Goal: Information Seeking & Learning: Learn about a topic

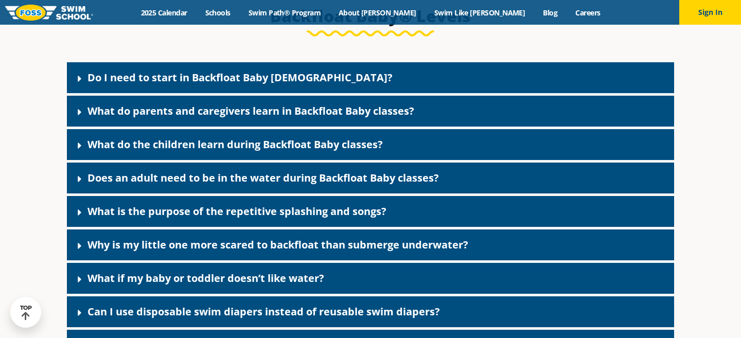
scroll to position [2222, 0]
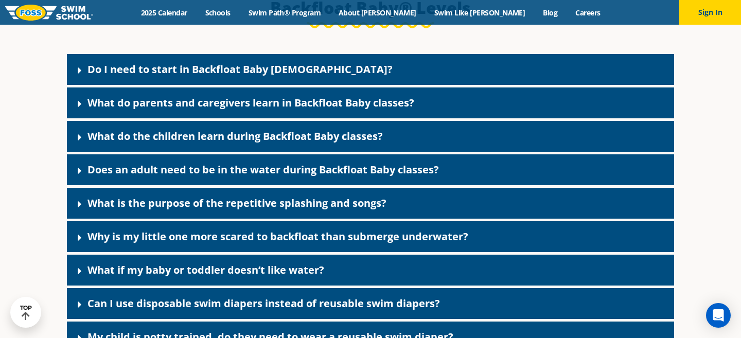
click at [267, 76] on link "Do I need to start in Backfloat Baby 1?" at bounding box center [239, 69] width 305 height 14
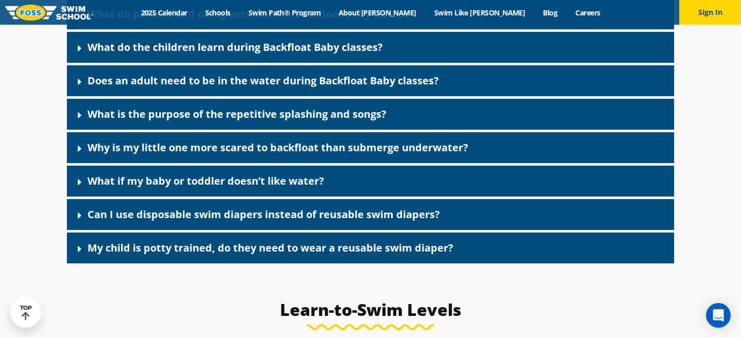
scroll to position [2429, 0]
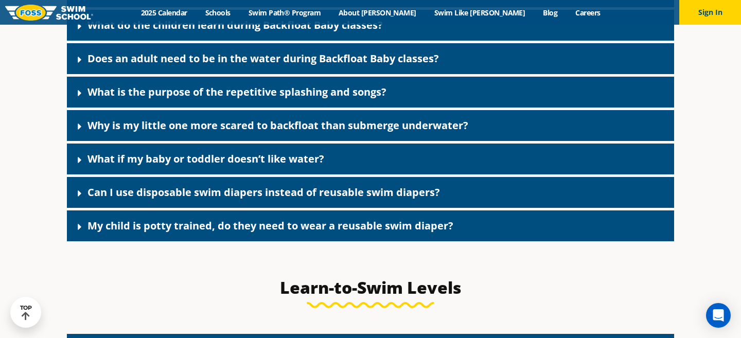
click at [300, 108] on div "What is the purpose of the repetitive splashing and songs?" at bounding box center [370, 92] width 607 height 31
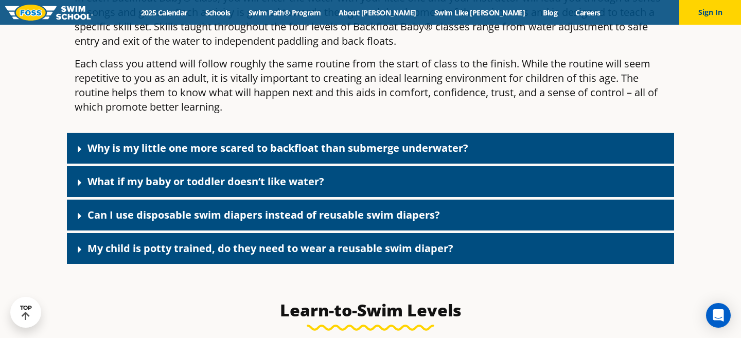
scroll to position [2555, 0]
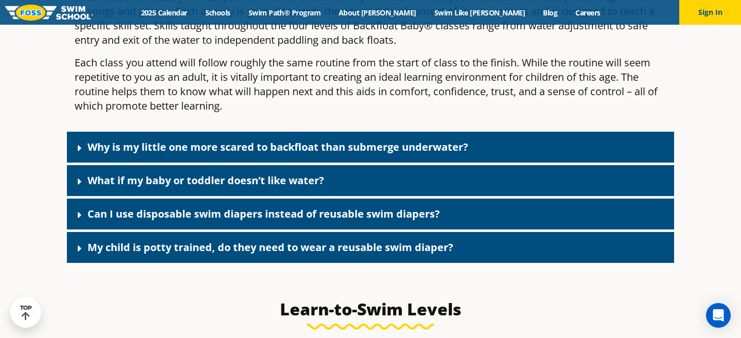
click at [320, 163] on div "Why is my little one more scared to backfloat than submerge underwater?" at bounding box center [370, 147] width 607 height 31
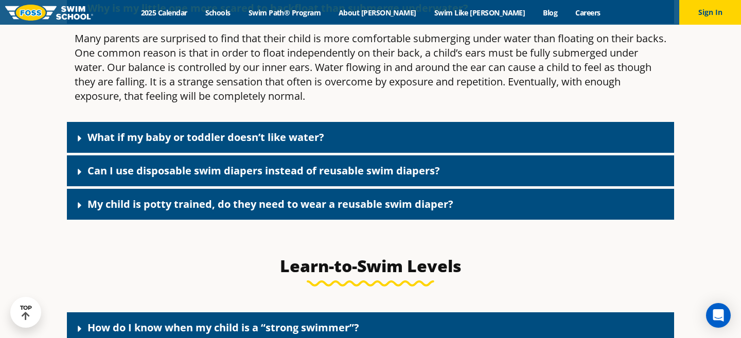
scroll to position [2693, 0]
click at [317, 140] on div "What if my baby or toddler doesn’t like water?" at bounding box center [370, 137] width 607 height 31
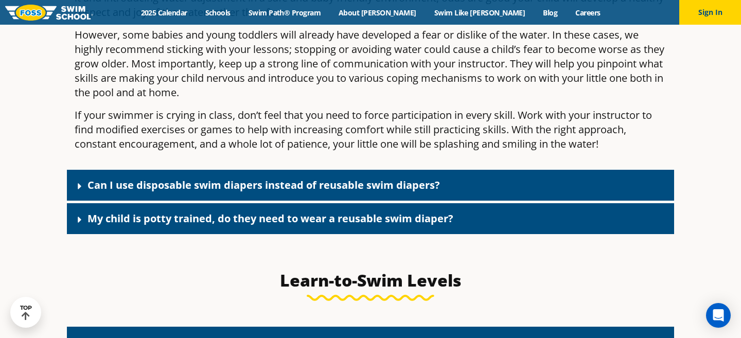
scroll to position [2882, 0]
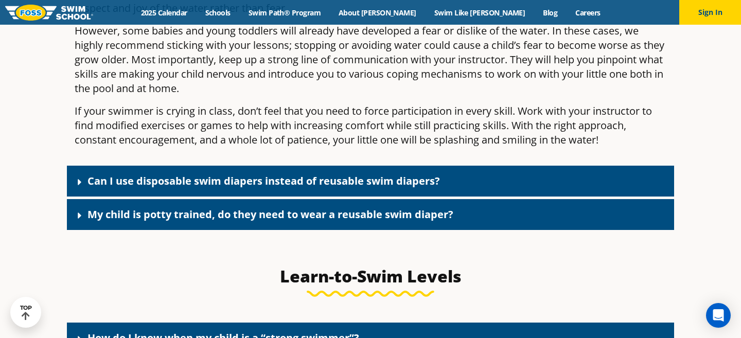
click at [314, 197] on div "Can I use disposable swim diapers instead of reusable swim diapers?" at bounding box center [370, 181] width 607 height 31
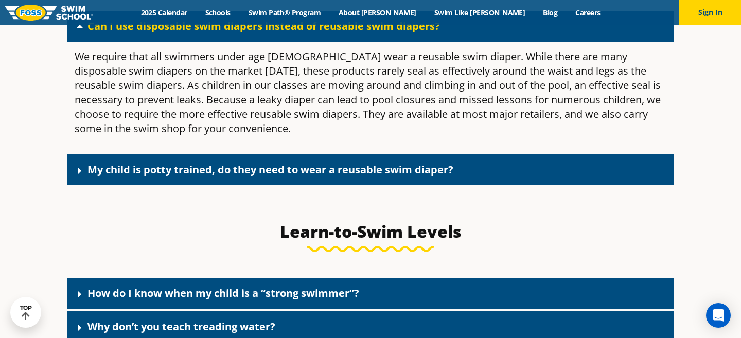
scroll to position [3045, 0]
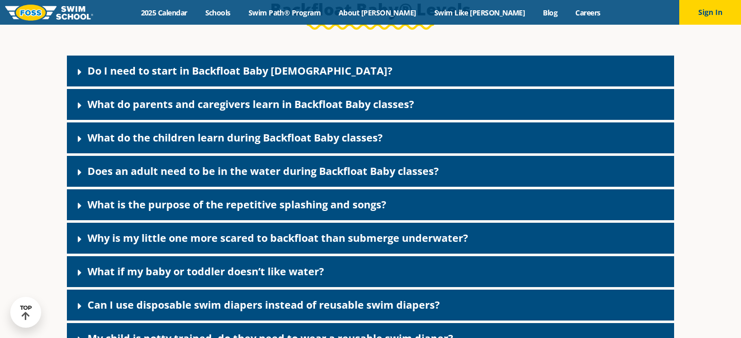
scroll to position [2222, 0]
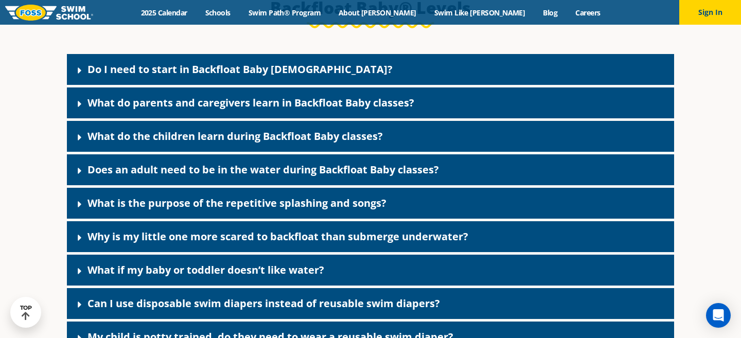
click at [340, 110] on link "What do parents and caregivers learn in Backfloat Baby classes?" at bounding box center [250, 103] width 327 height 14
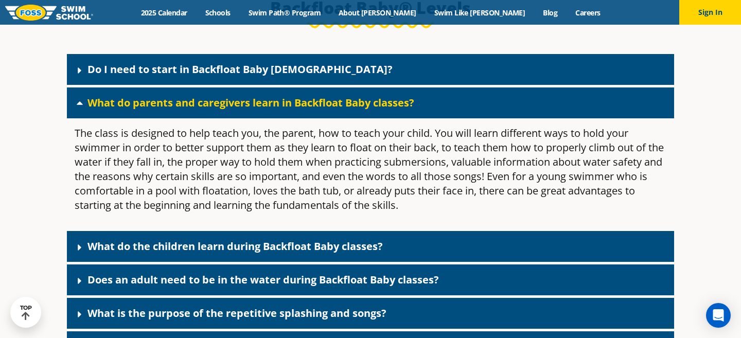
click at [340, 110] on link "What do parents and caregivers learn in Backfloat Baby classes?" at bounding box center [250, 103] width 327 height 14
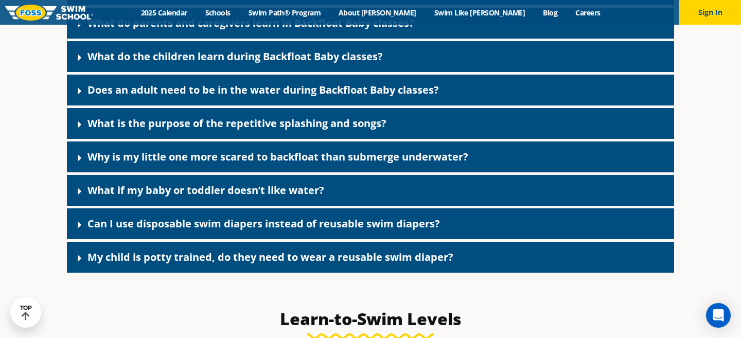
scroll to position [2305, 0]
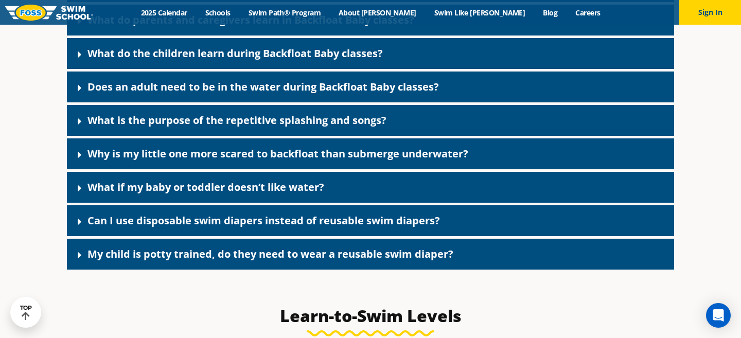
click at [347, 91] on div "Does an adult need to be in the water during Backfloat Baby classes?" at bounding box center [370, 87] width 607 height 31
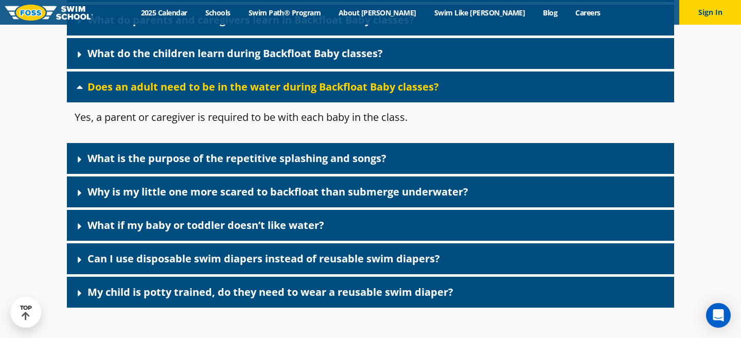
click at [347, 91] on div "Does an adult need to be in the water during Backfloat Baby classes?" at bounding box center [370, 87] width 607 height 31
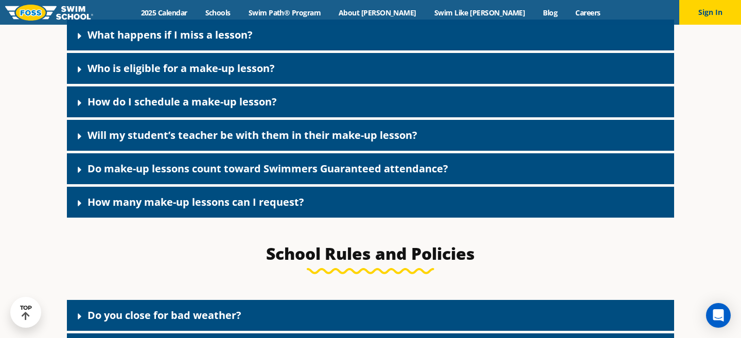
scroll to position [1191, 0]
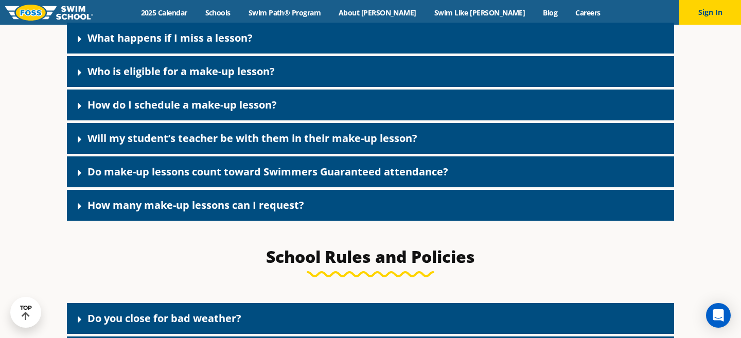
click at [382, 179] on link "Do make-up lessons count toward Swimmers Guaranteed attendance?" at bounding box center [267, 172] width 361 height 14
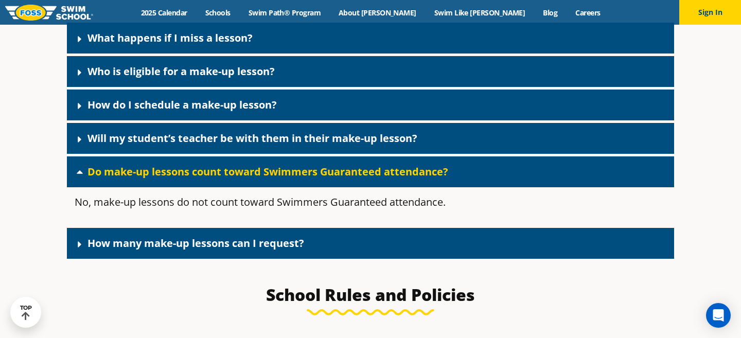
click at [382, 179] on link "Do make-up lessons count toward Swimmers Guaranteed attendance?" at bounding box center [267, 172] width 361 height 14
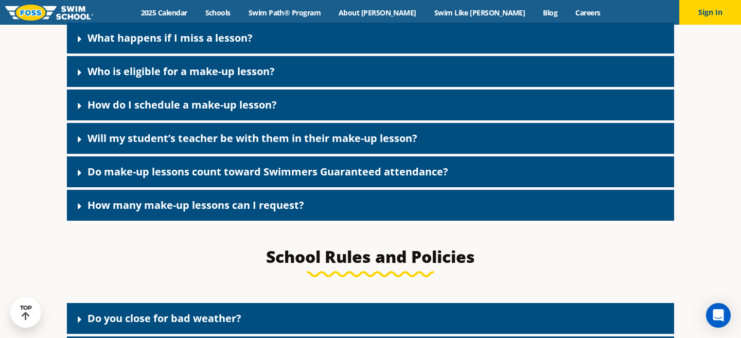
click at [379, 212] on div "How many make-up lessons can I request?" at bounding box center [370, 205] width 607 height 31
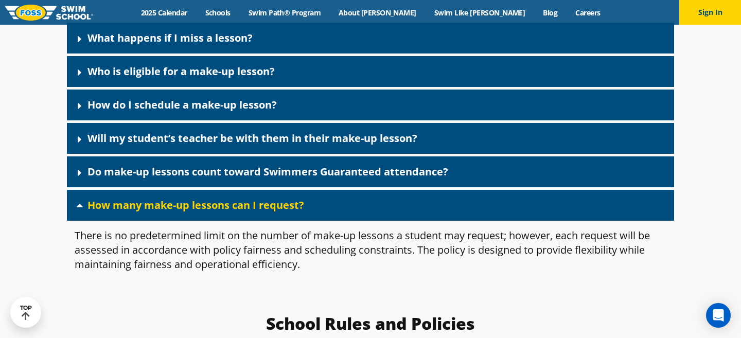
click at [379, 212] on div "How many make-up lessons can I request?" at bounding box center [370, 205] width 607 height 31
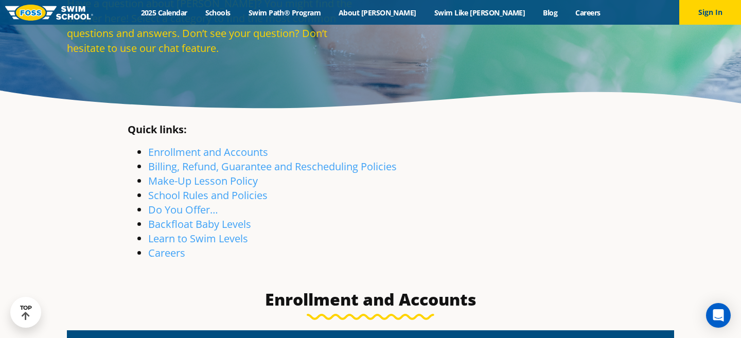
scroll to position [119, 0]
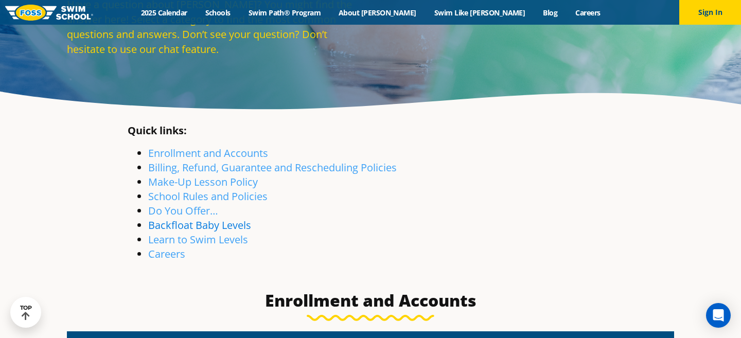
click at [224, 226] on link "Backfloat Baby Levels" at bounding box center [199, 225] width 103 height 14
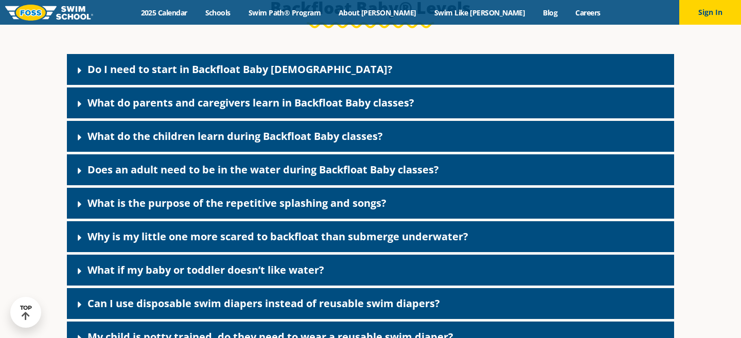
scroll to position [2251, 0]
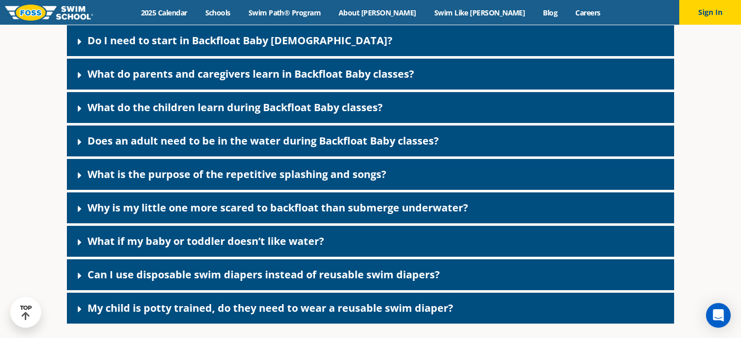
click at [290, 46] on div "Do I need to start in Backfloat Baby [DEMOGRAPHIC_DATA]?" at bounding box center [370, 40] width 607 height 31
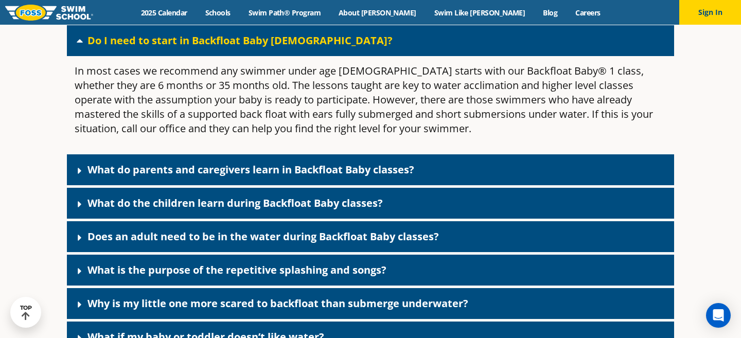
click at [290, 46] on div "Do I need to start in Backfloat Baby 1?" at bounding box center [370, 40] width 607 height 31
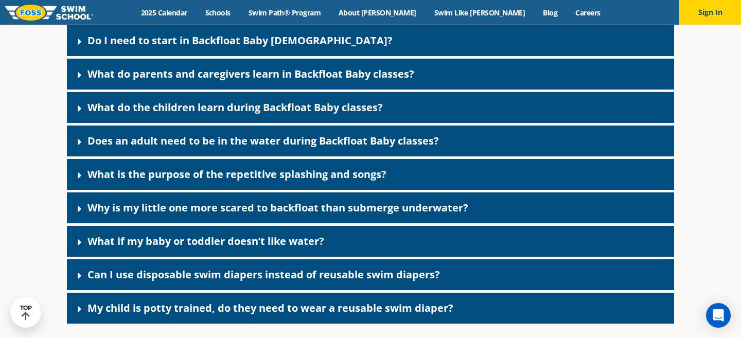
click at [290, 81] on link "What do parents and caregivers learn in Backfloat Baby classes?" at bounding box center [250, 74] width 327 height 14
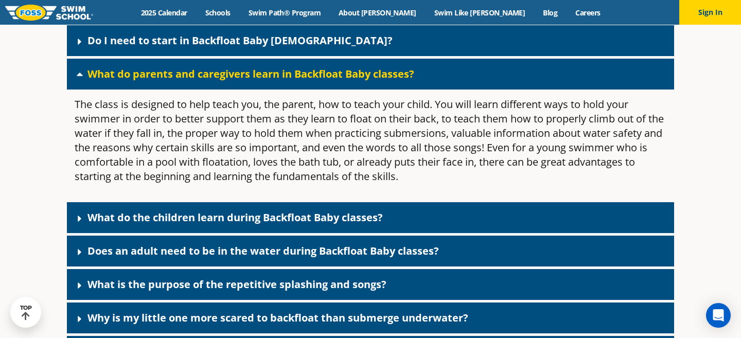
click at [290, 81] on link "What do parents and caregivers learn in Backfloat Baby classes?" at bounding box center [250, 74] width 327 height 14
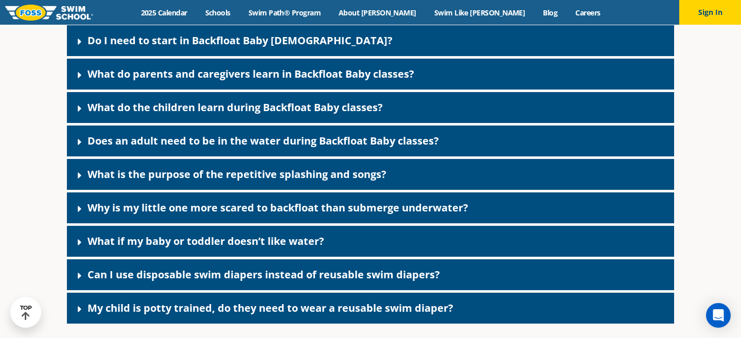
click at [287, 114] on link "What do the children learn during Backfloat Baby classes?" at bounding box center [234, 107] width 295 height 14
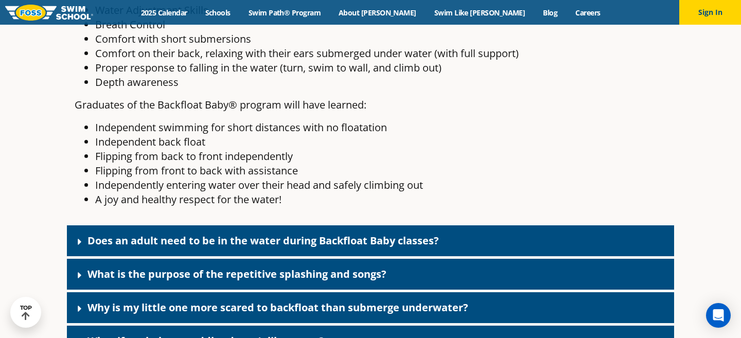
scroll to position [2454, 0]
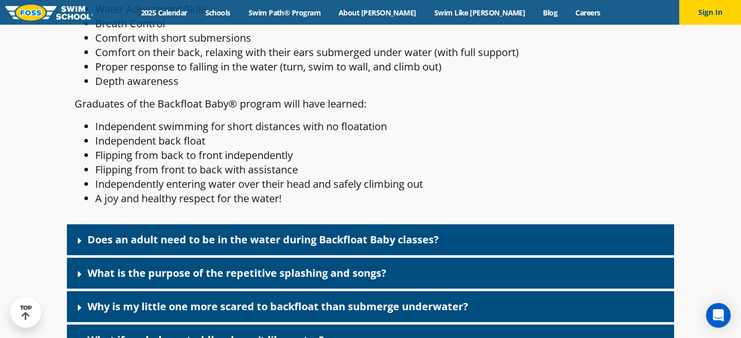
click at [329, 243] on div "Does an adult need to be in the water during Backfloat Baby classes?" at bounding box center [370, 239] width 607 height 31
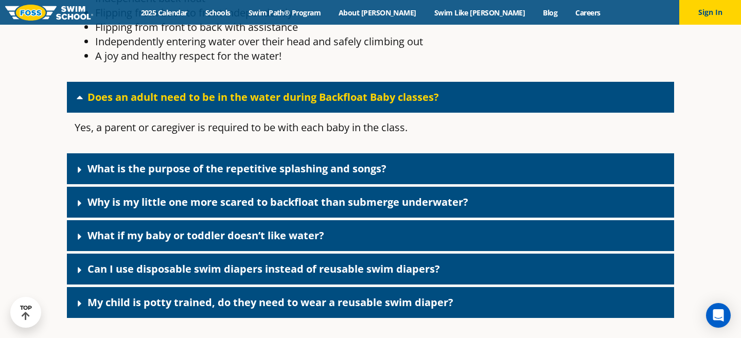
scroll to position [2598, 0]
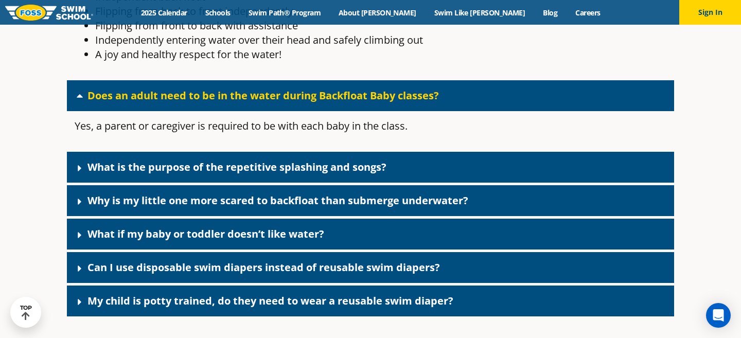
click at [358, 174] on link "What is the purpose of the repetitive splashing and songs?" at bounding box center [236, 167] width 299 height 14
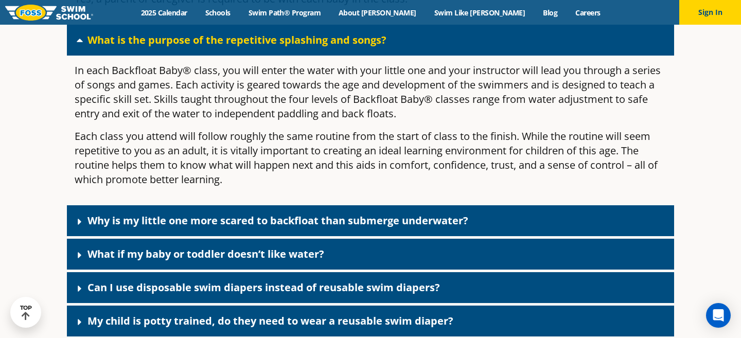
scroll to position [2726, 0]
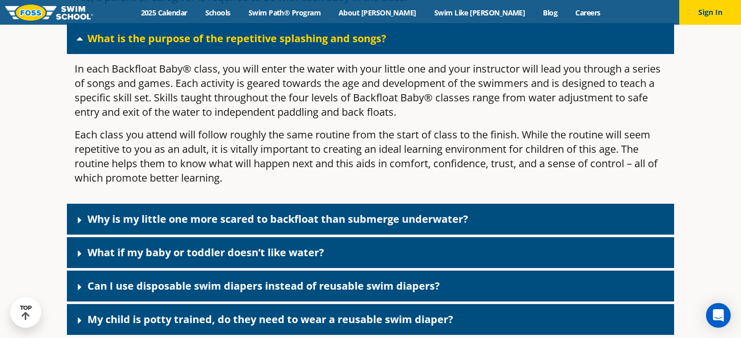
click at [366, 220] on div "Why is my little one more scared to backfloat than submerge underwater?" at bounding box center [370, 219] width 607 height 31
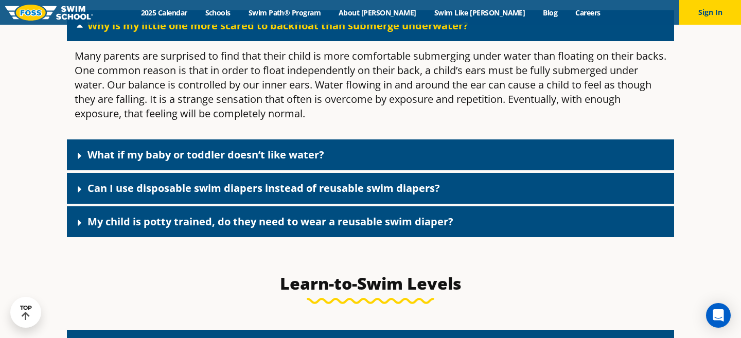
scroll to position [2922, 0]
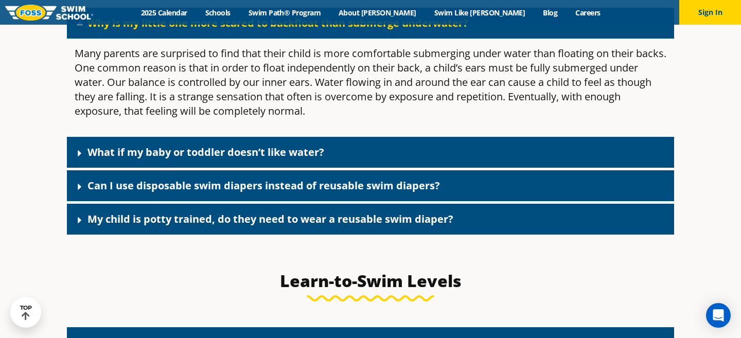
click at [392, 152] on div "What if my baby or toddler doesn’t like water?" at bounding box center [370, 152] width 607 height 31
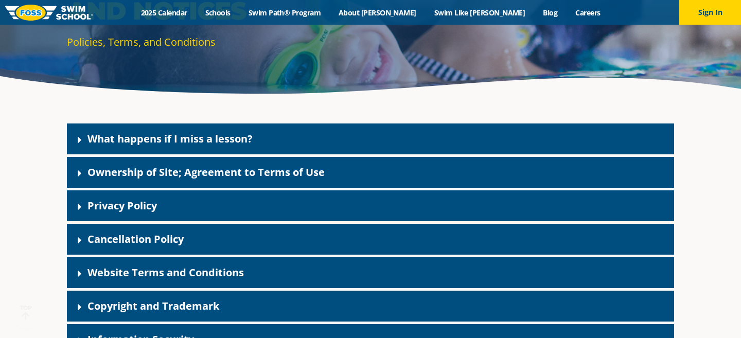
scroll to position [135, 0]
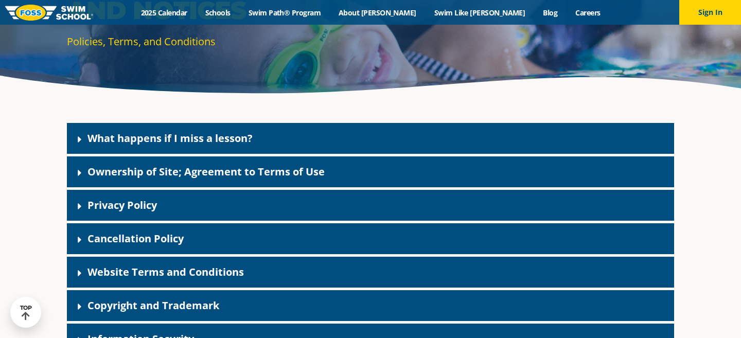
click at [403, 130] on div "What happens if I miss a lesson?" at bounding box center [370, 138] width 607 height 31
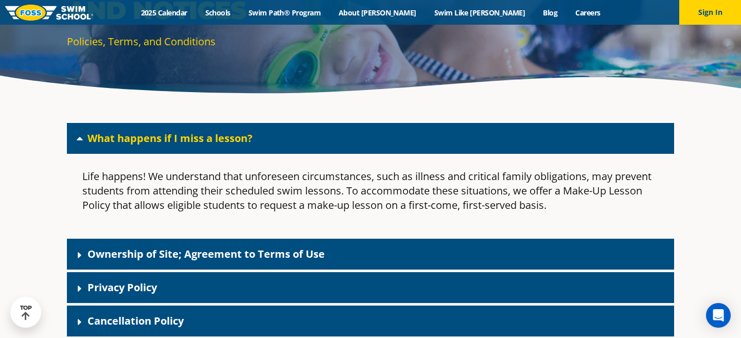
click at [403, 130] on div "What happens if I miss a lesson?" at bounding box center [370, 138] width 607 height 31
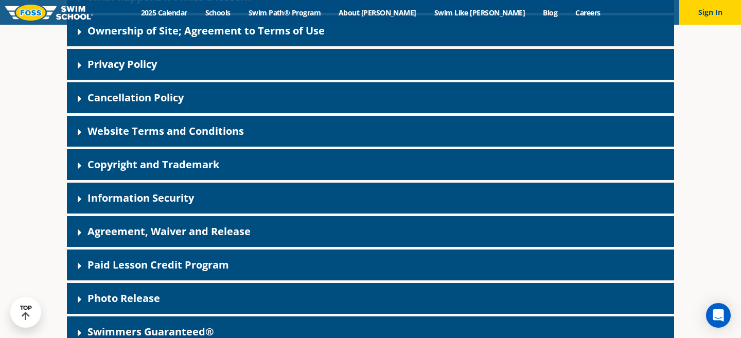
scroll to position [277, 0]
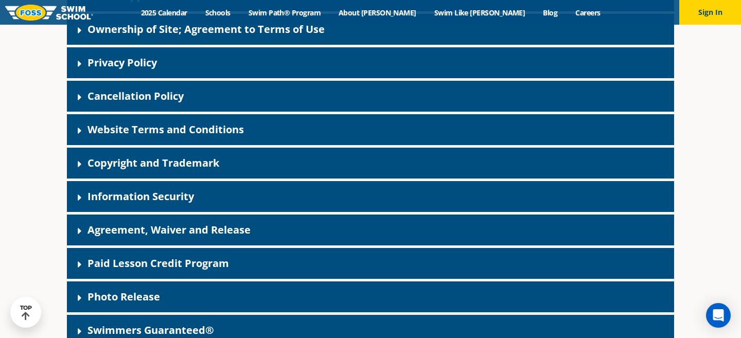
click at [313, 100] on div "Cancellation Policy" at bounding box center [370, 96] width 607 height 31
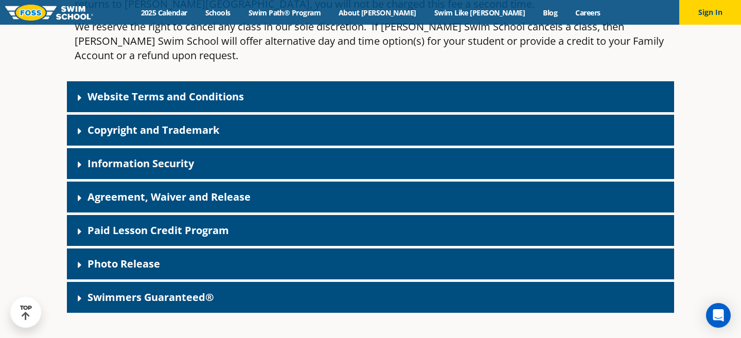
scroll to position [813, 0]
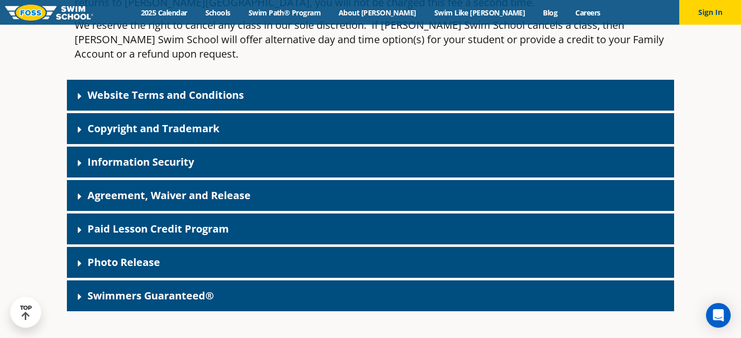
click at [302, 213] on div "Paid Lesson Credit Program" at bounding box center [370, 228] width 607 height 31
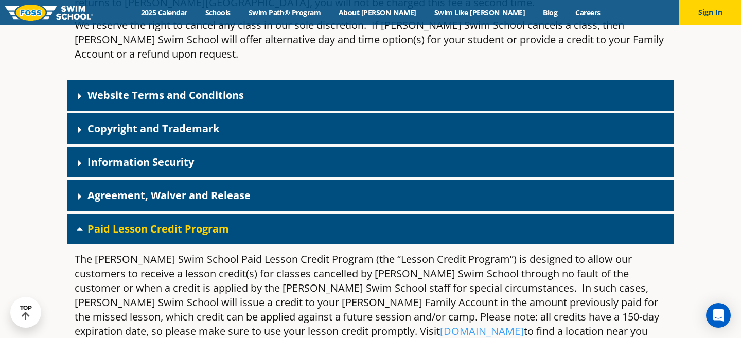
click at [302, 213] on div "Paid Lesson Credit Program" at bounding box center [370, 228] width 607 height 31
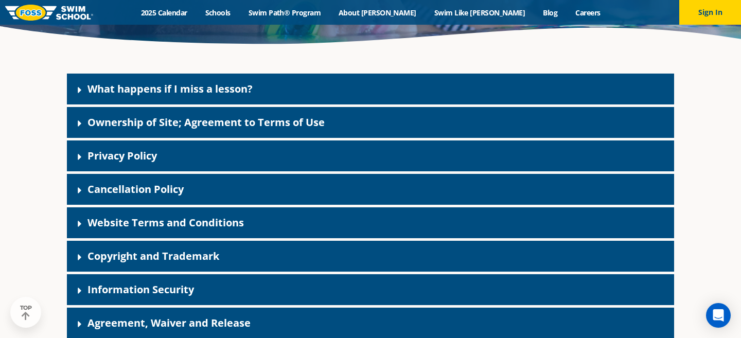
scroll to position [187, 0]
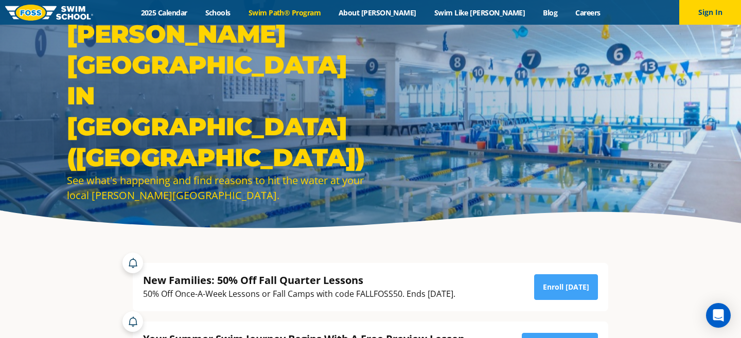
click at [329, 14] on link "Swim Path® Program" at bounding box center [284, 13] width 90 height 10
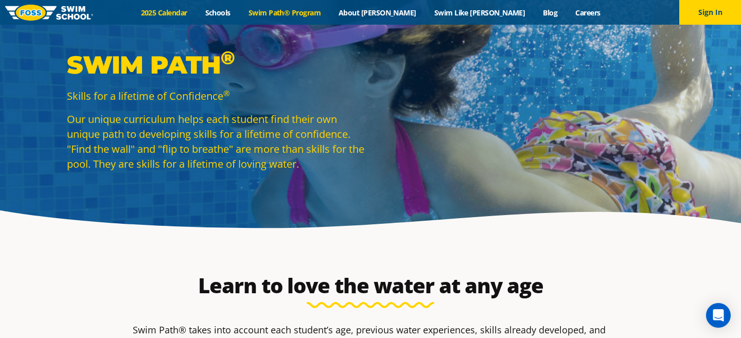
click at [196, 8] on link "2025 Calendar" at bounding box center [164, 13] width 64 height 10
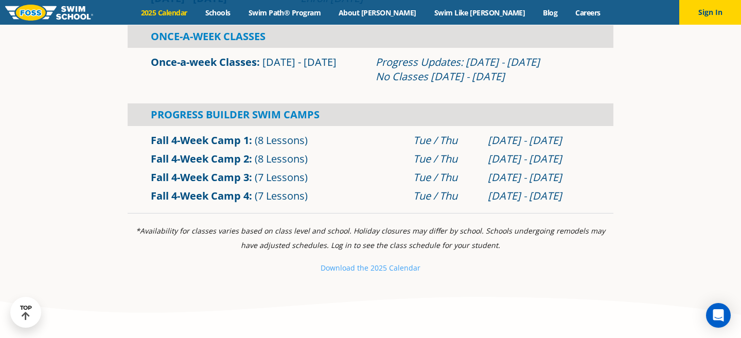
scroll to position [713, 0]
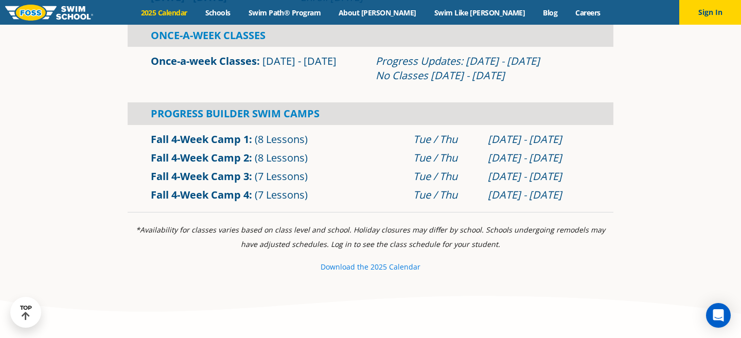
click at [391, 266] on small "e 2025 Calendar" at bounding box center [392, 267] width 56 height 10
